Goal: Navigation & Orientation: Understand site structure

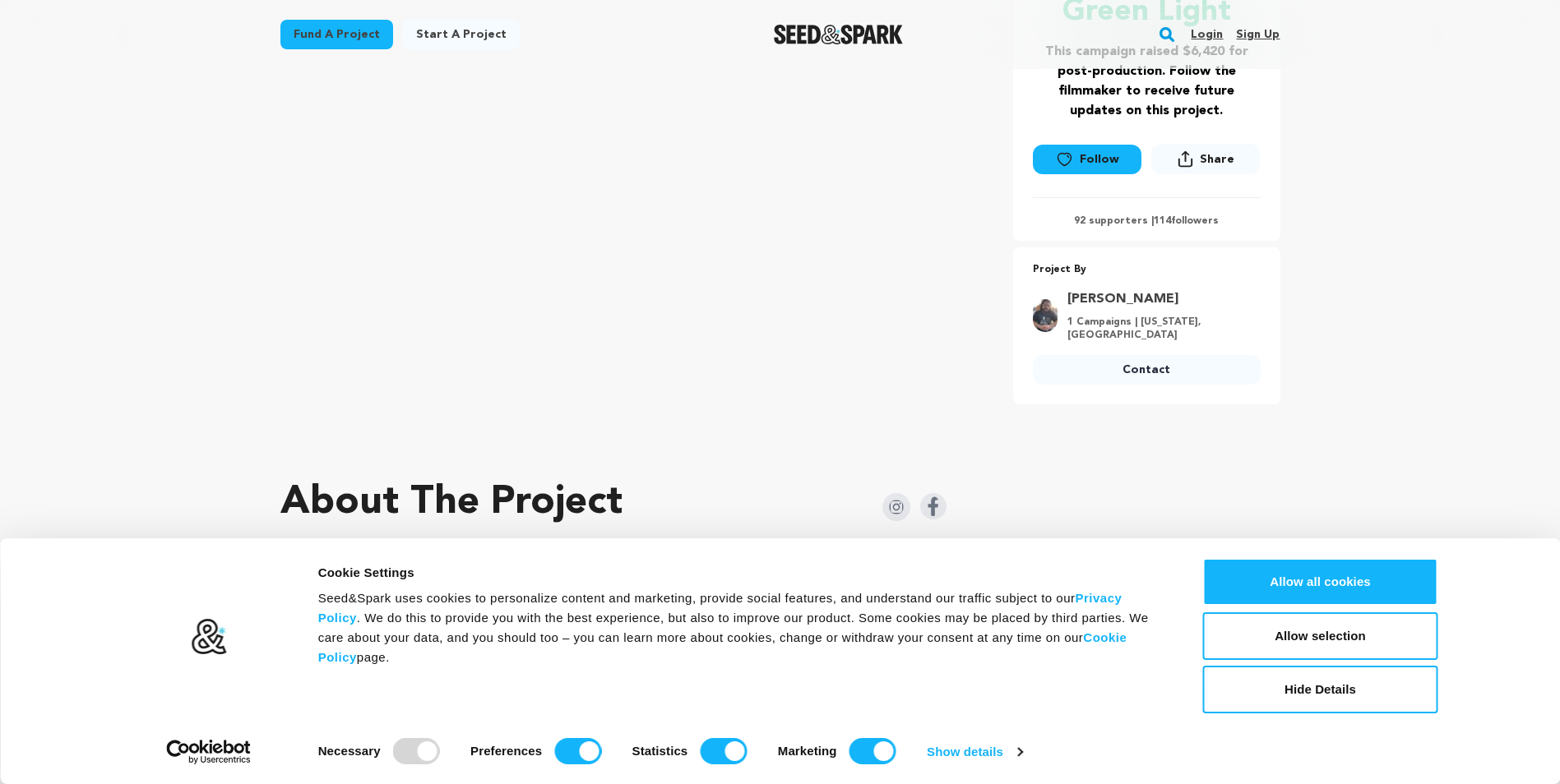
scroll to position [411, 0]
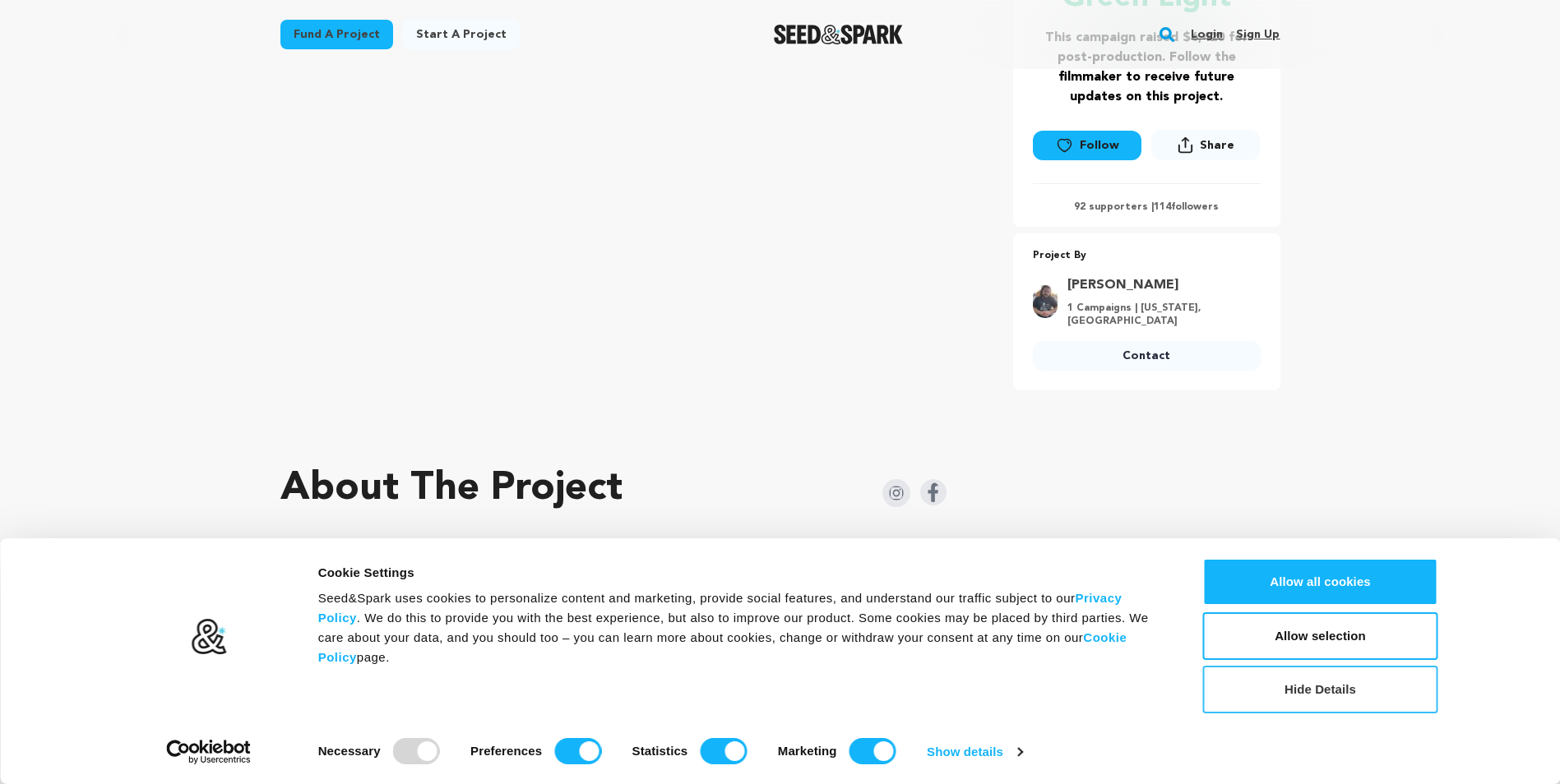
click at [1343, 697] on button "Hide Details" at bounding box center [1320, 690] width 235 height 48
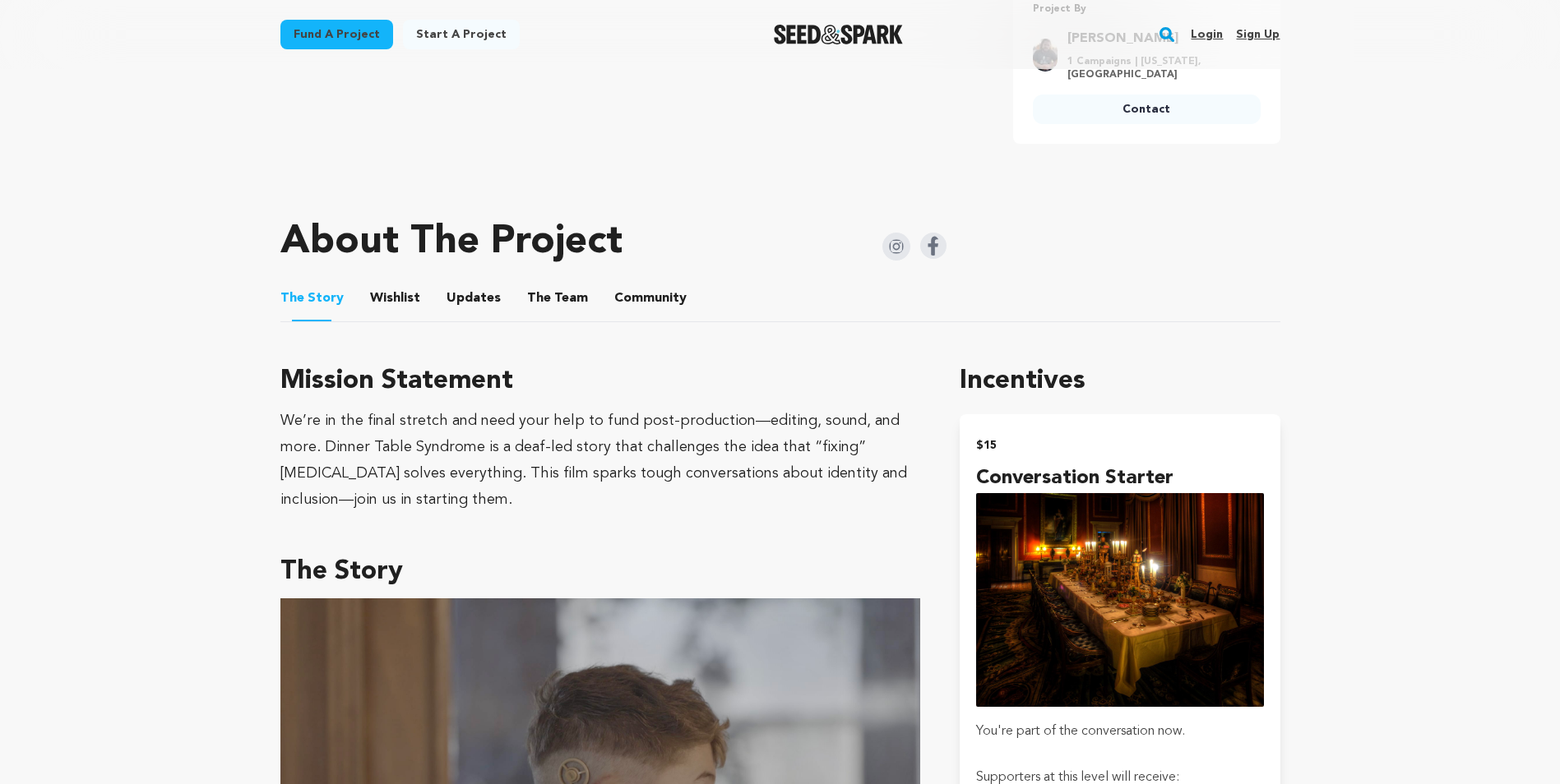
scroll to position [740, 0]
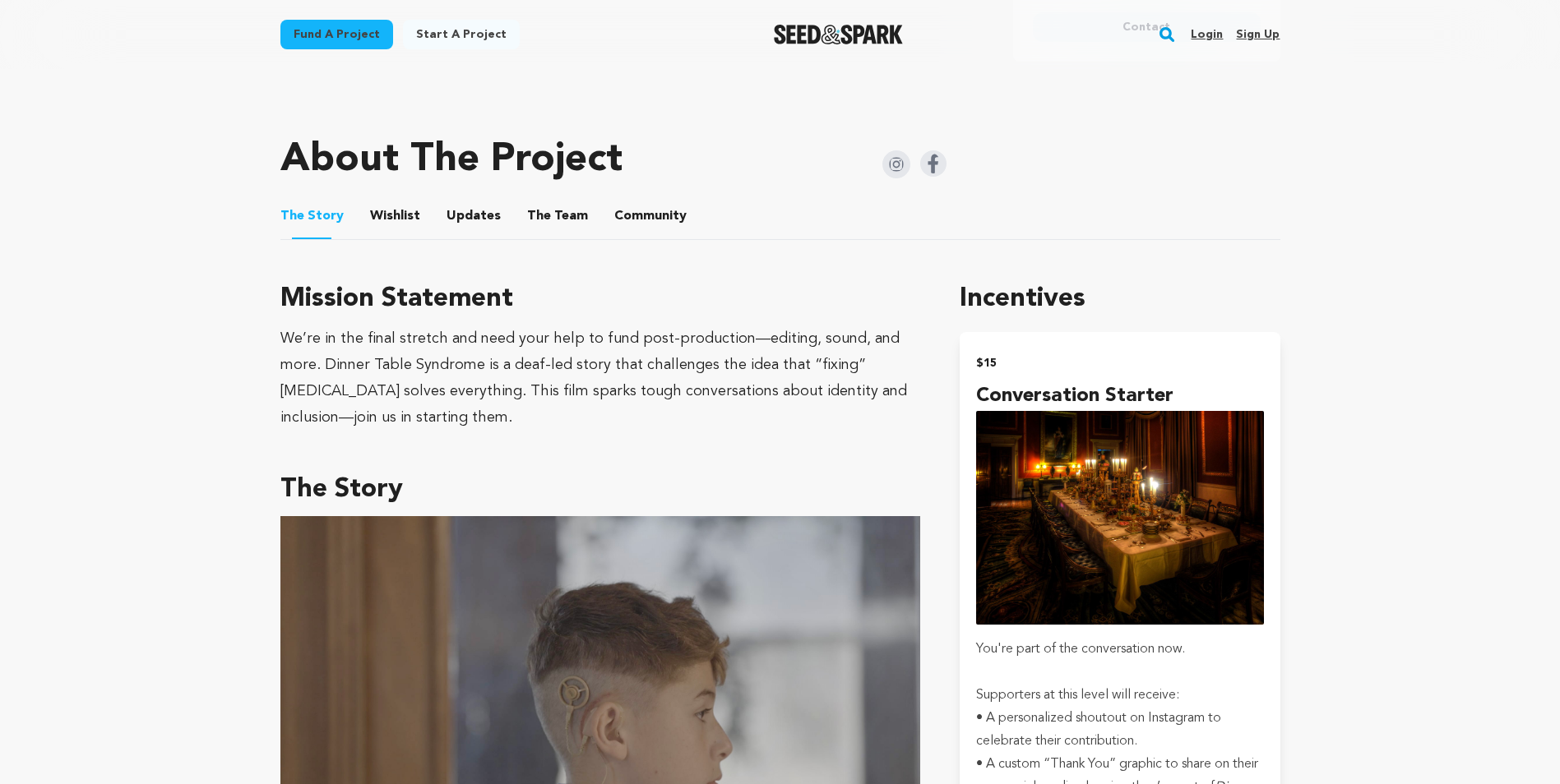
click at [385, 210] on button "Wishlist" at bounding box center [394, 219] width 39 height 39
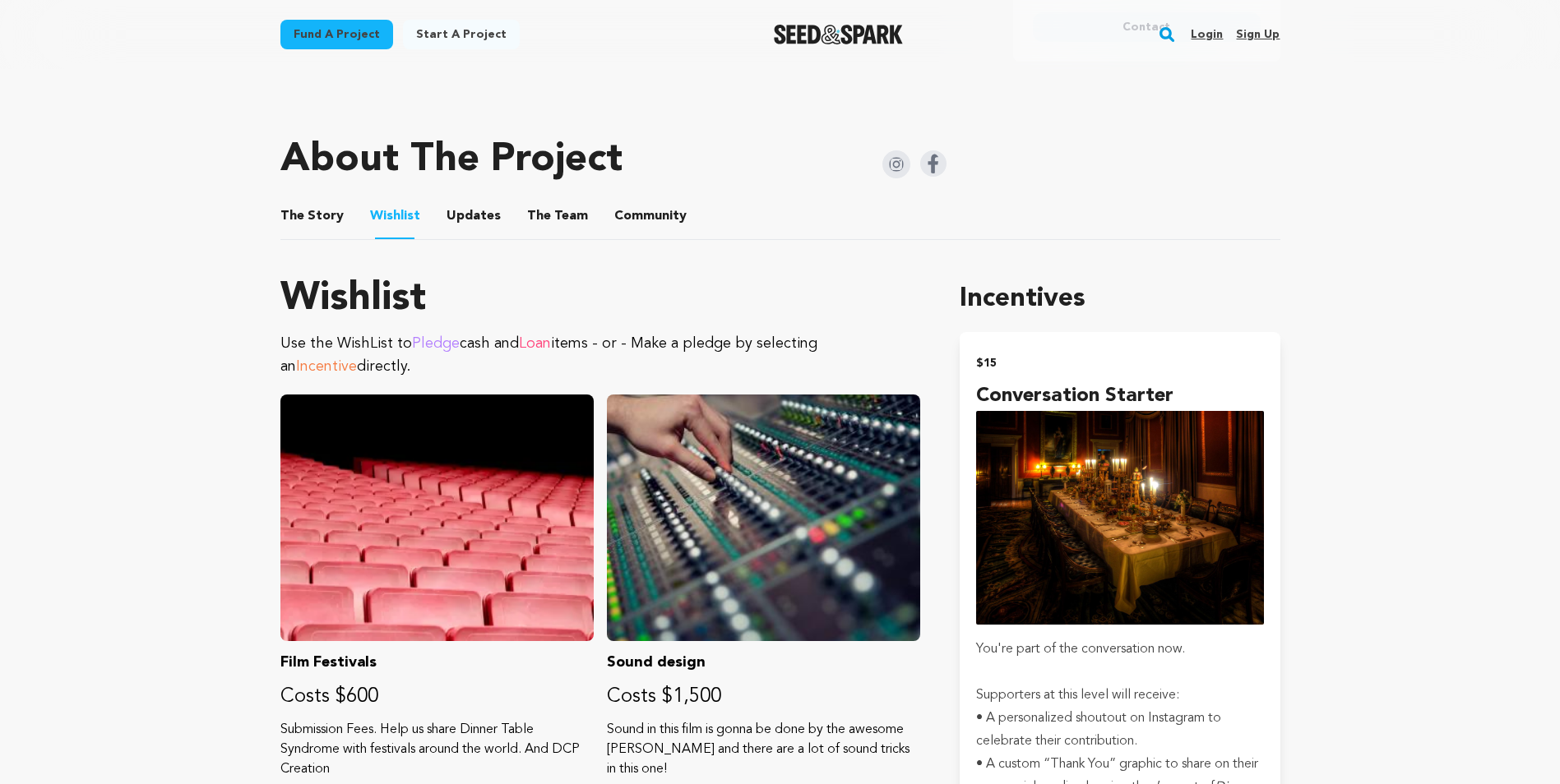
click at [463, 211] on button "Updates" at bounding box center [473, 219] width 39 height 39
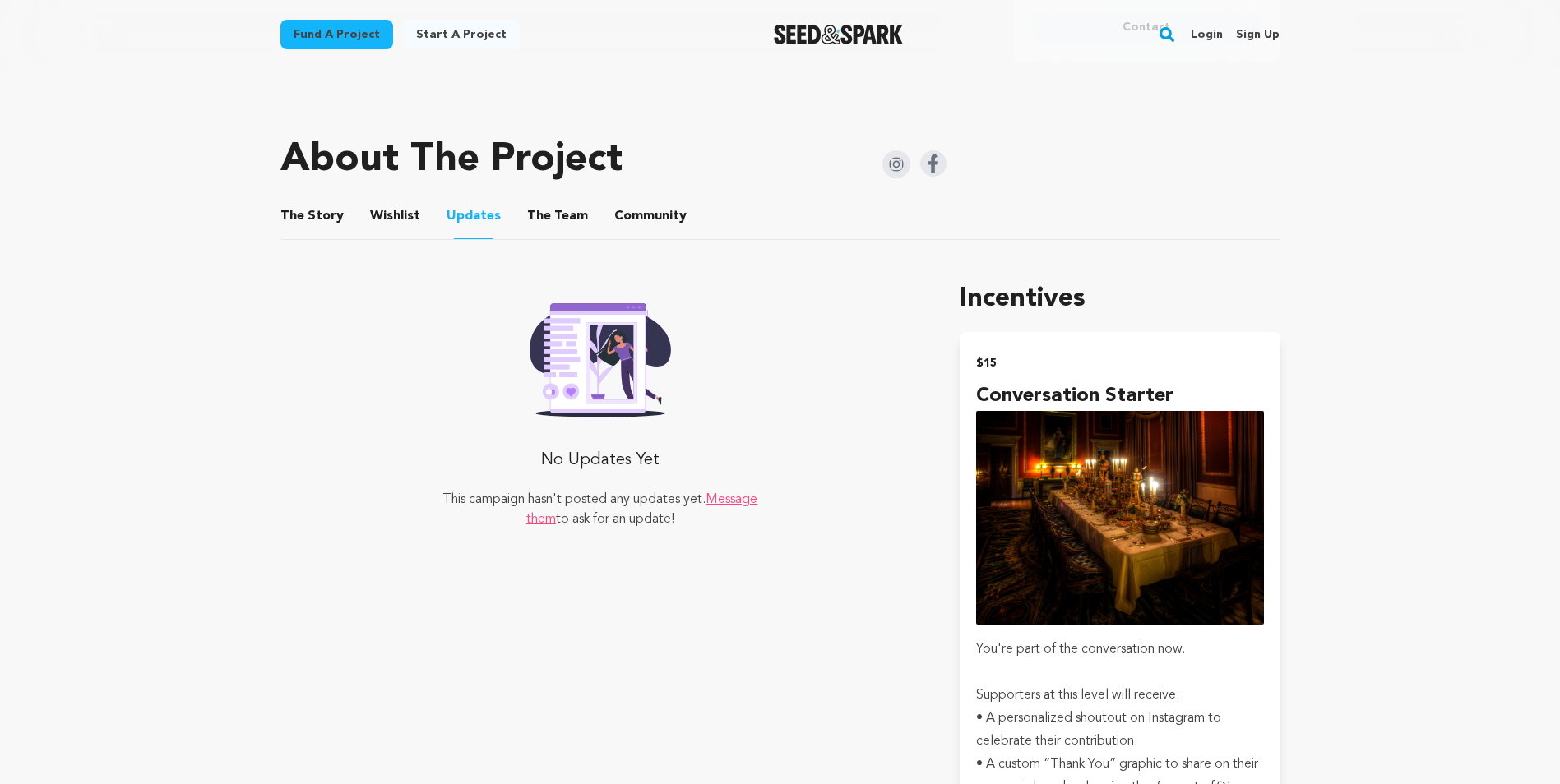
click at [549, 209] on button "The Team" at bounding box center [557, 219] width 39 height 39
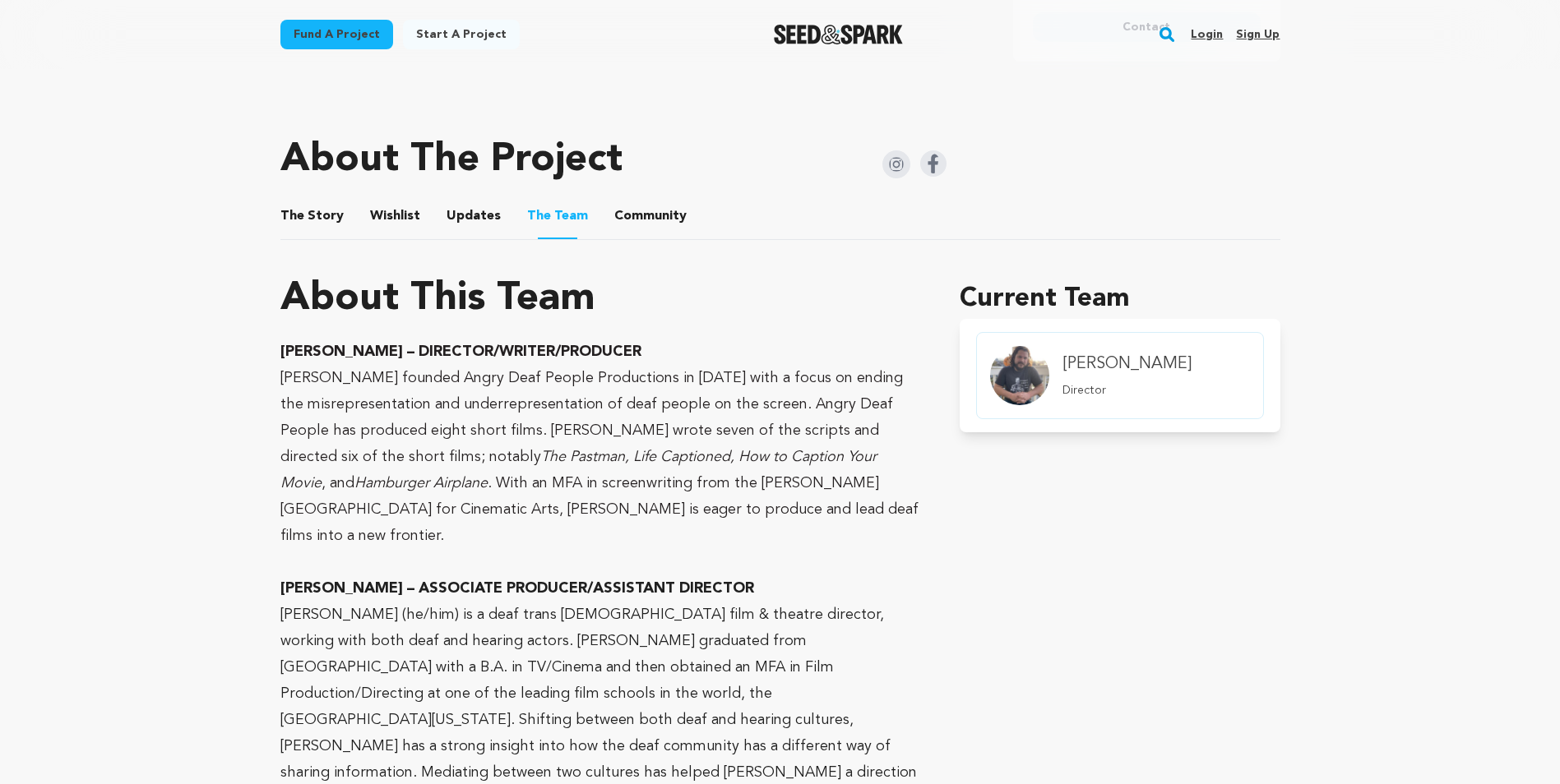
click at [645, 218] on button "Community" at bounding box center [650, 219] width 39 height 39
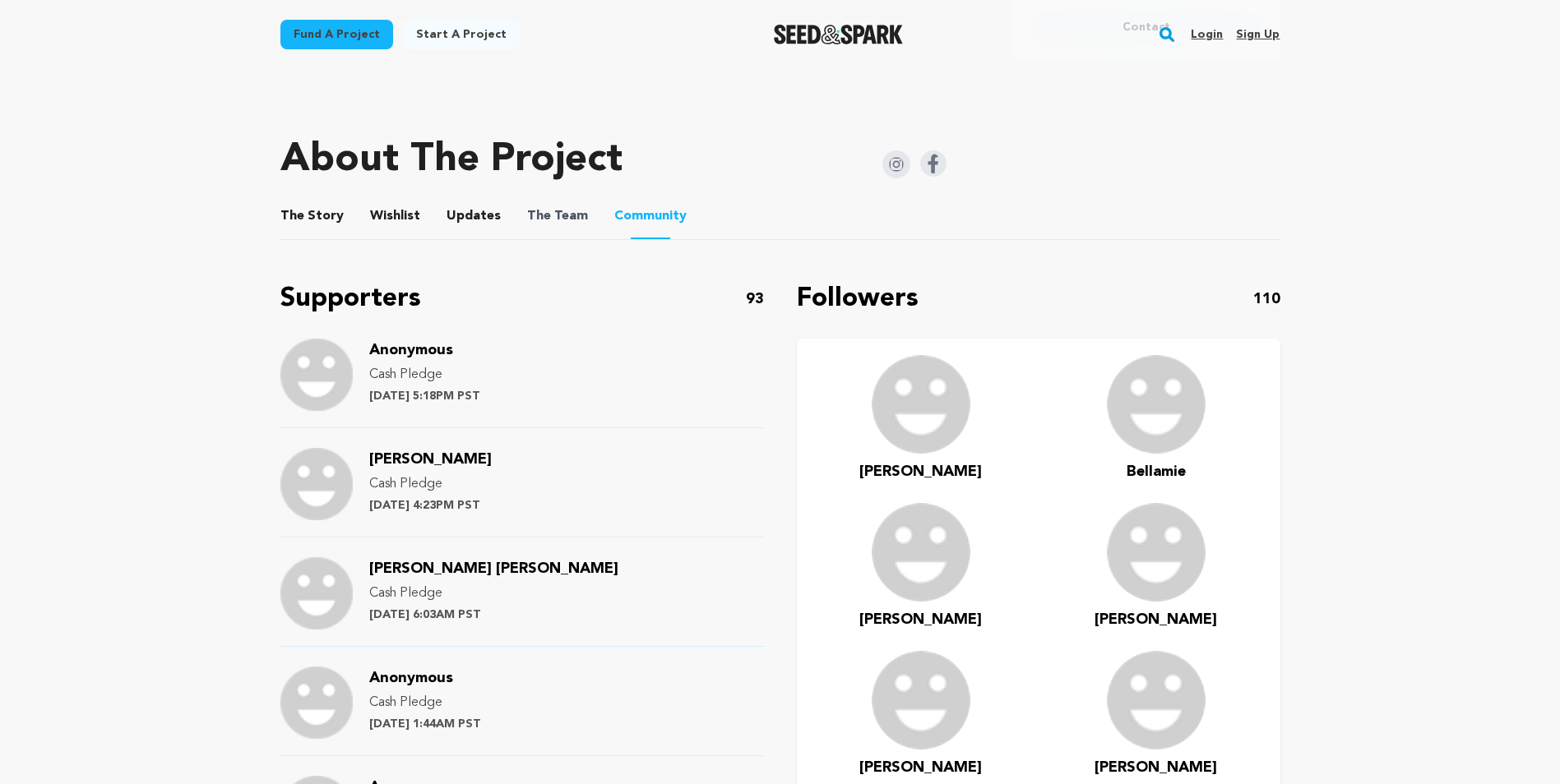
click at [575, 218] on span "The Team" at bounding box center [558, 216] width 61 height 20
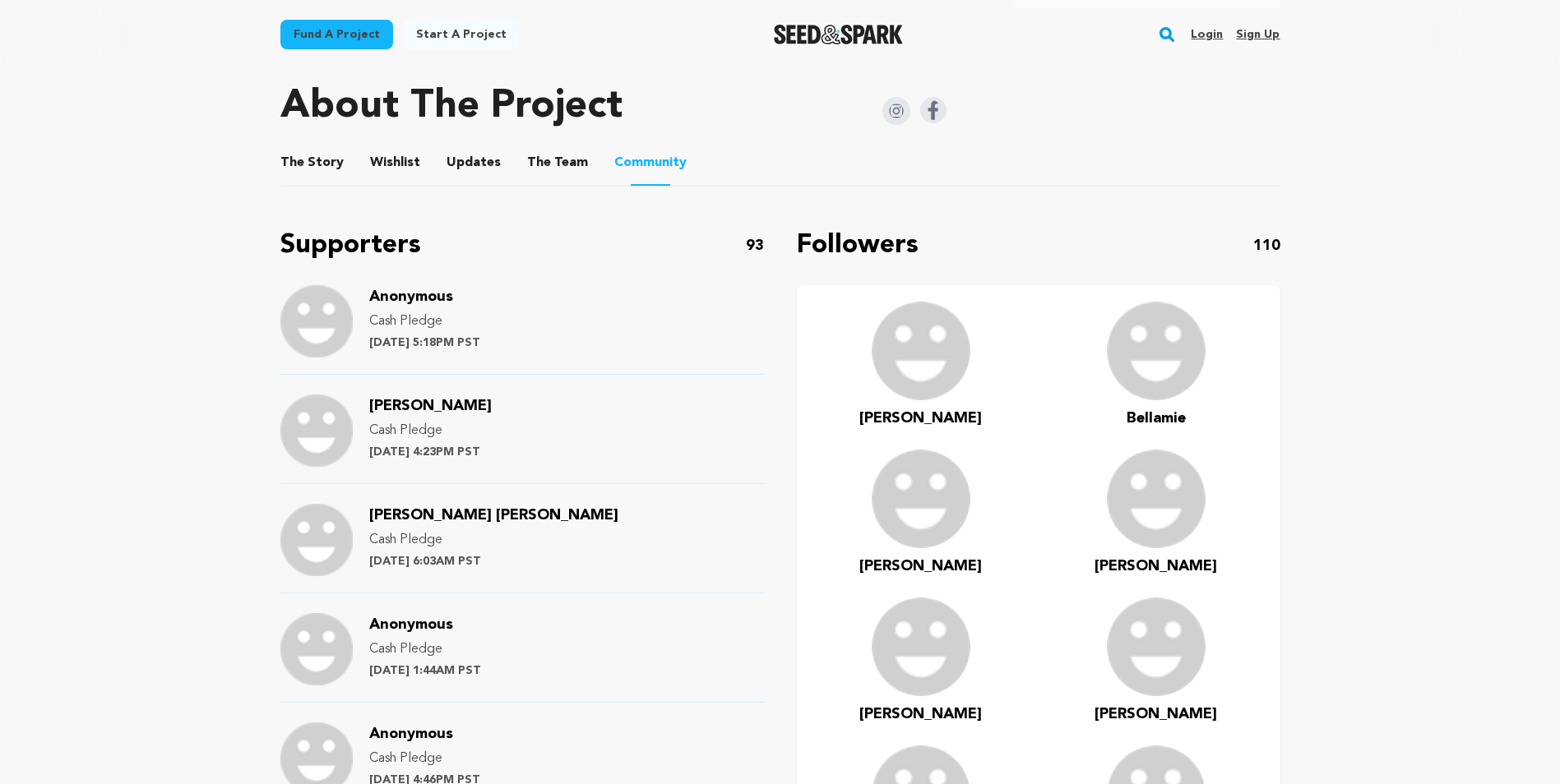
scroll to position [822, 0]
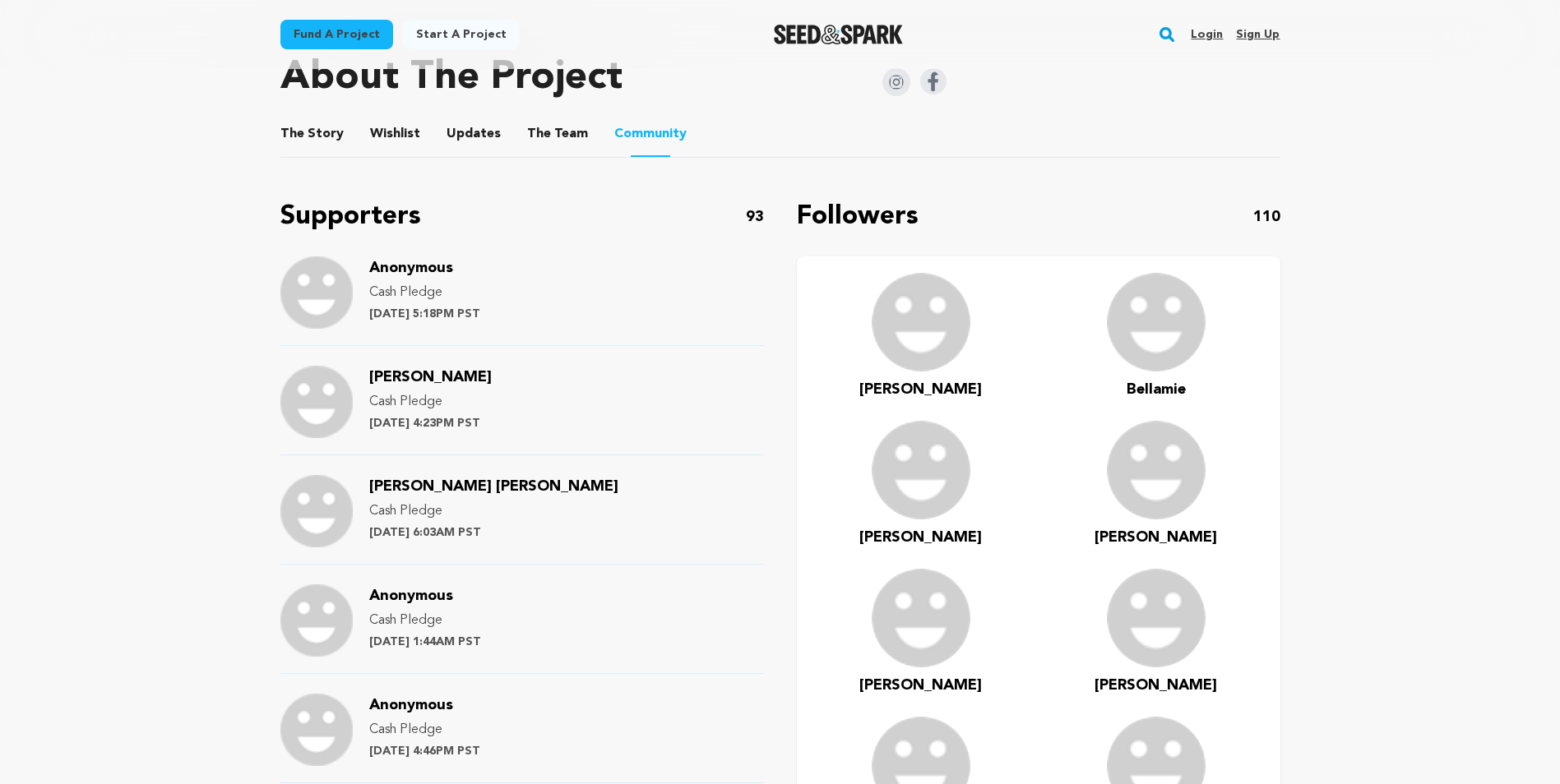
click at [538, 122] on button "The Team" at bounding box center [557, 137] width 39 height 39
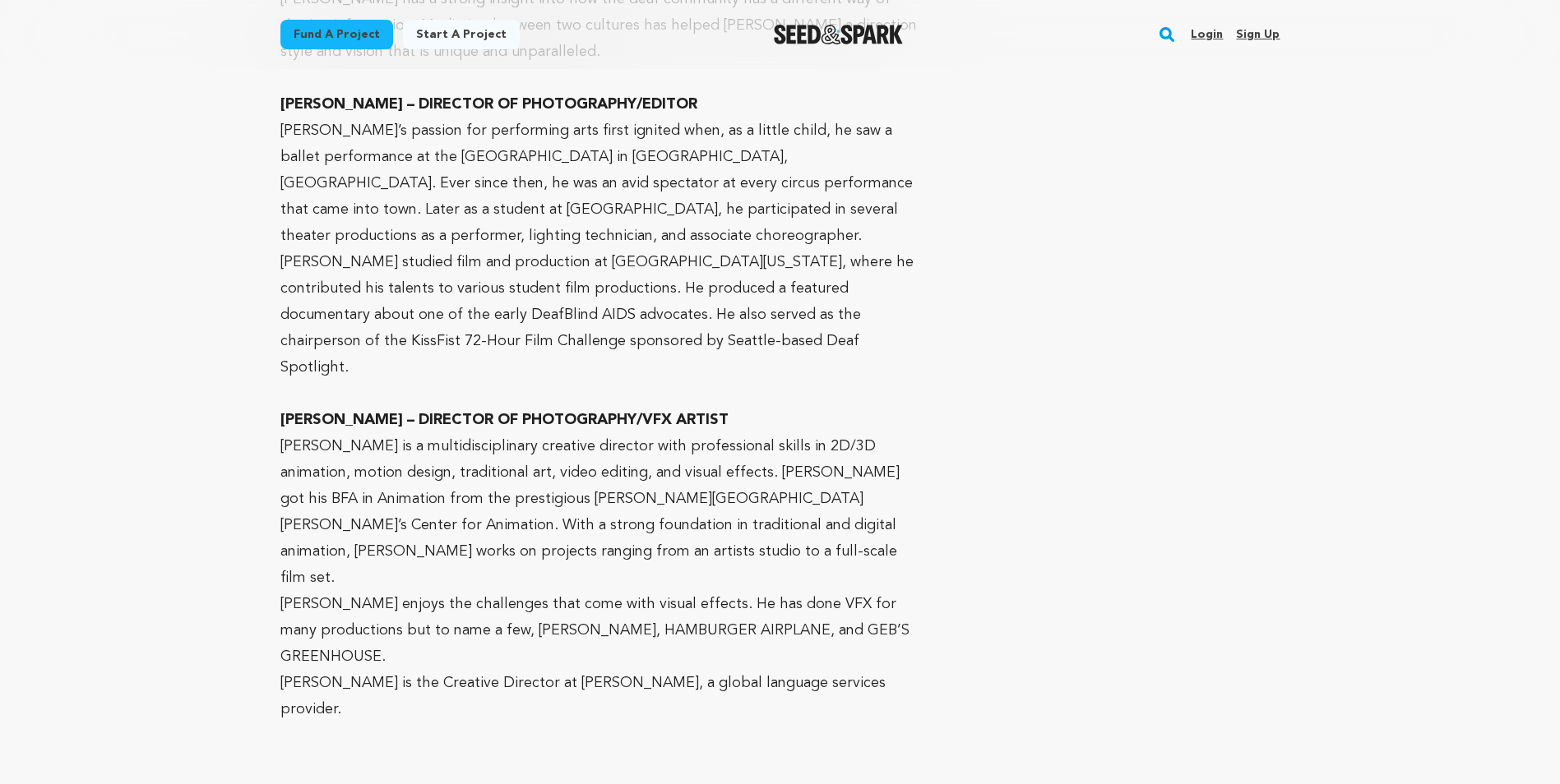
scroll to position [1480, 0]
